Goal: Navigation & Orientation: Find specific page/section

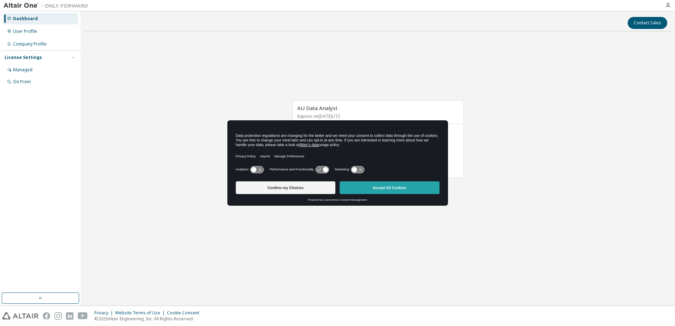
click at [384, 188] on button "Accept All Cookies" at bounding box center [390, 188] width 100 height 13
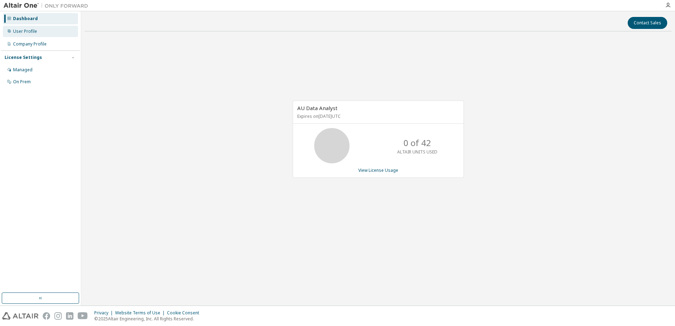
click at [33, 30] on div "User Profile" at bounding box center [25, 32] width 24 height 6
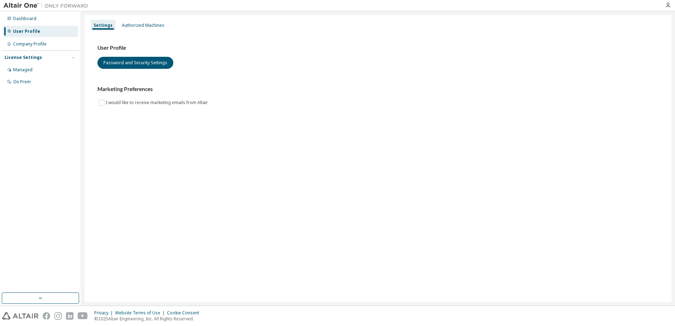
click at [353, 220] on div "Settings Authorized Machines User Profile Password and Security Settings Market…" at bounding box center [378, 158] width 587 height 287
click at [39, 299] on icon "button" at bounding box center [41, 299] width 6 height 6
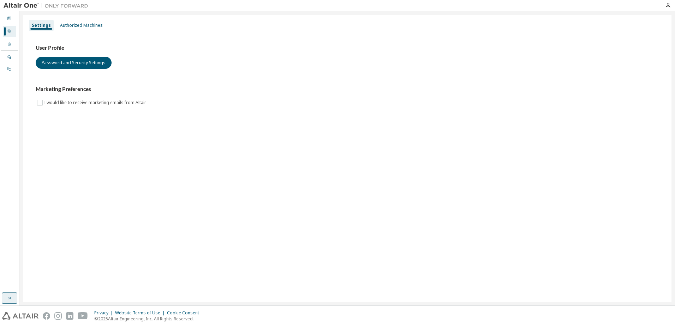
click at [5, 303] on button "button" at bounding box center [10, 298] width 16 height 11
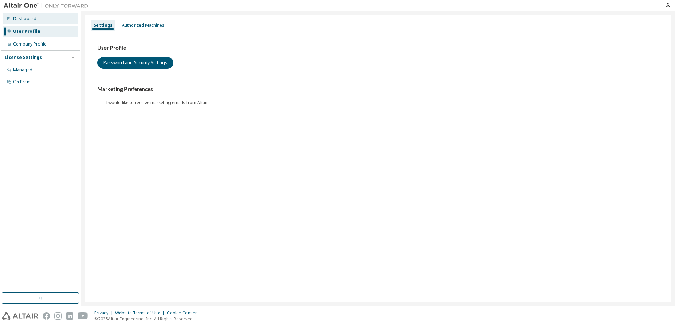
click at [26, 21] on div "Dashboard" at bounding box center [24, 19] width 23 height 6
